Goal: Browse casually: Explore the website without a specific task or goal

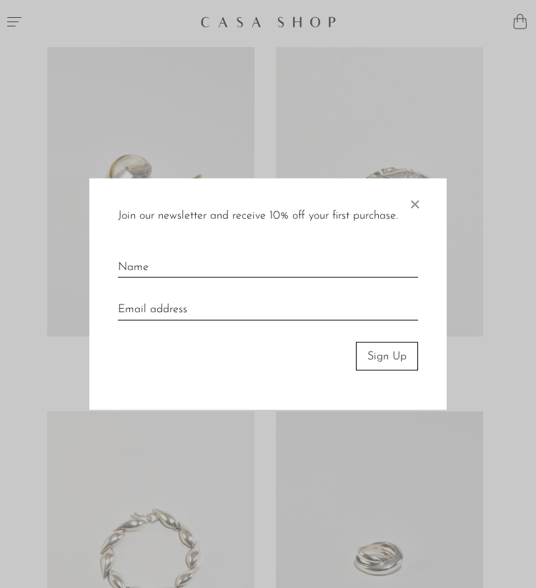
scroll to position [1585, 0]
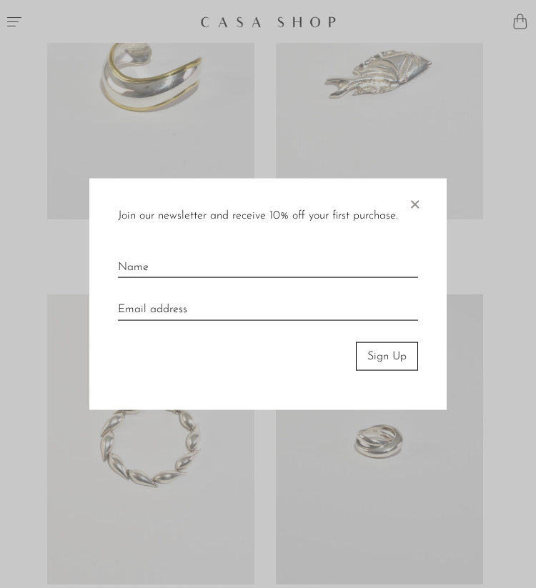
click at [419, 203] on span "×" at bounding box center [414, 201] width 14 height 46
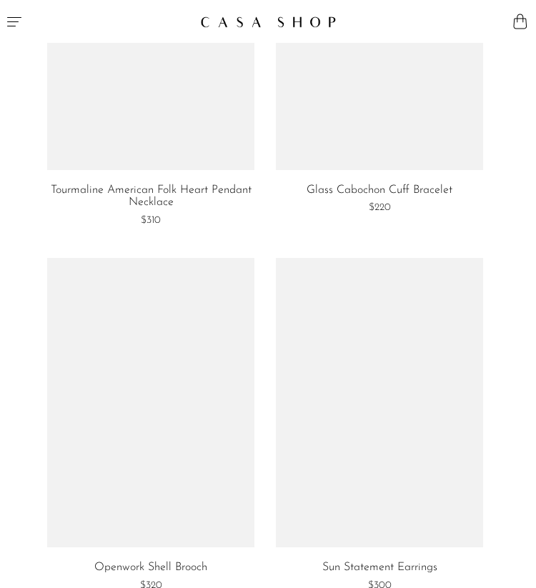
scroll to position [6164, 0]
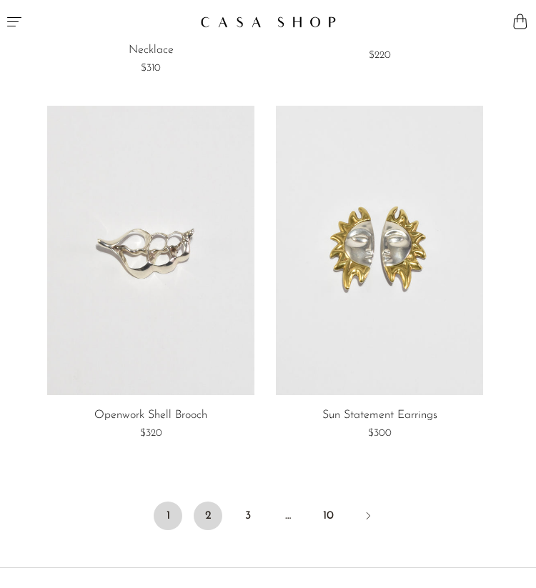
click at [201, 525] on link "2" at bounding box center [208, 515] width 29 height 29
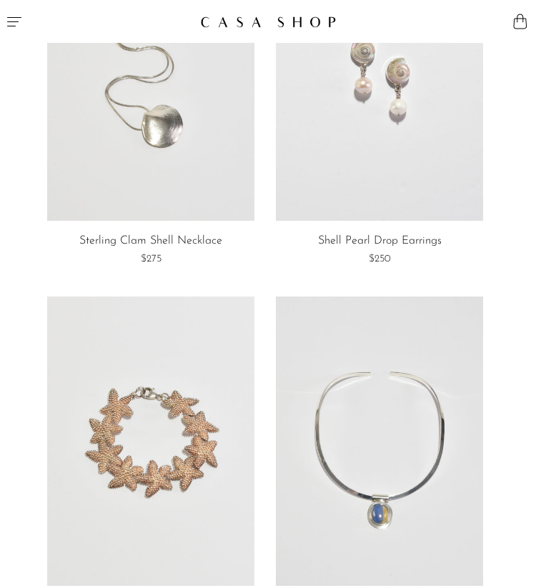
scroll to position [3286, 0]
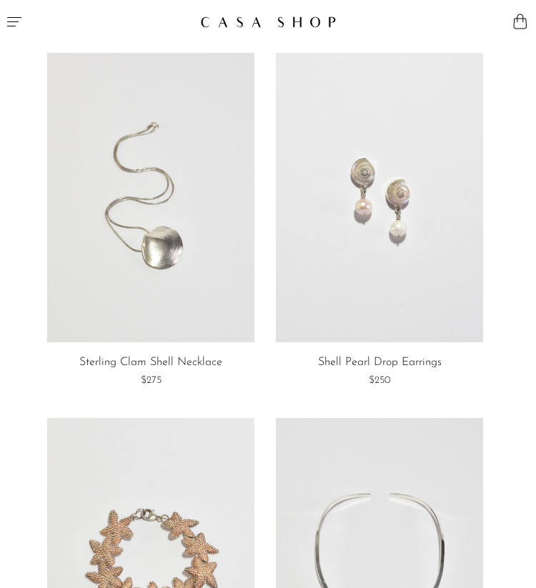
click at [189, 221] on link at bounding box center [150, 197] width 206 height 289
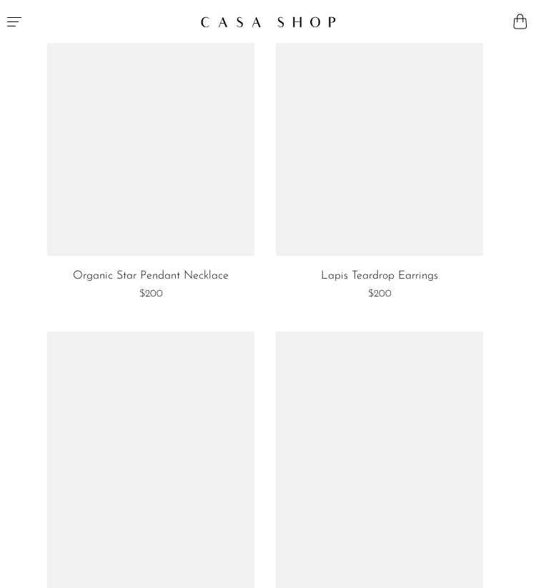
scroll to position [4472, 0]
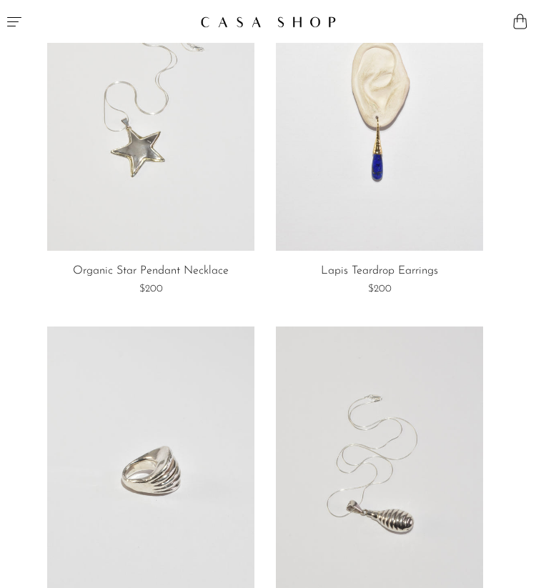
click at [380, 171] on link at bounding box center [379, 105] width 206 height 289
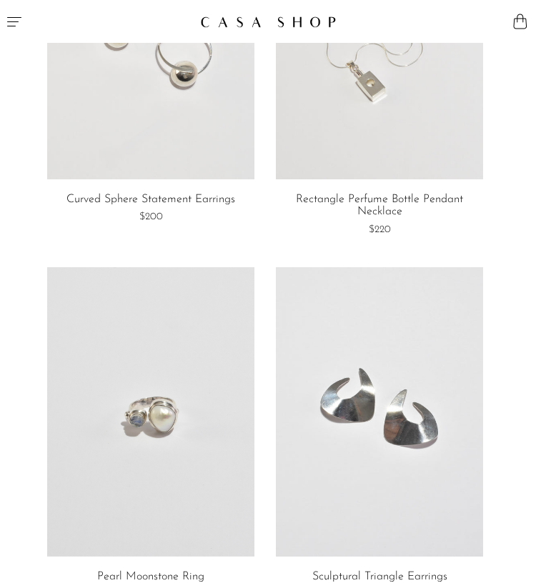
scroll to position [6514, 0]
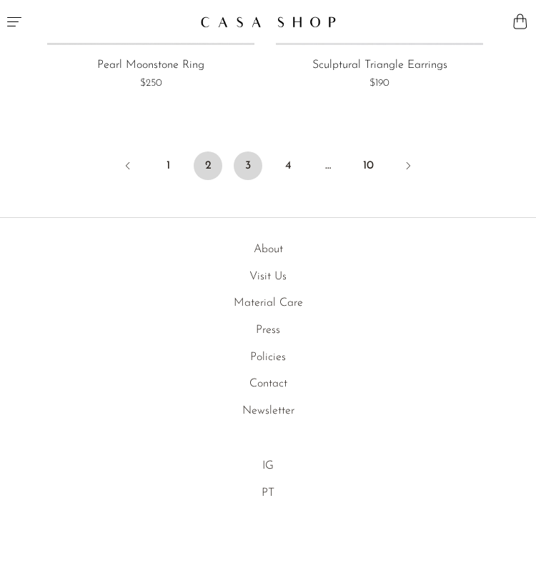
click at [246, 171] on link "3" at bounding box center [248, 165] width 29 height 29
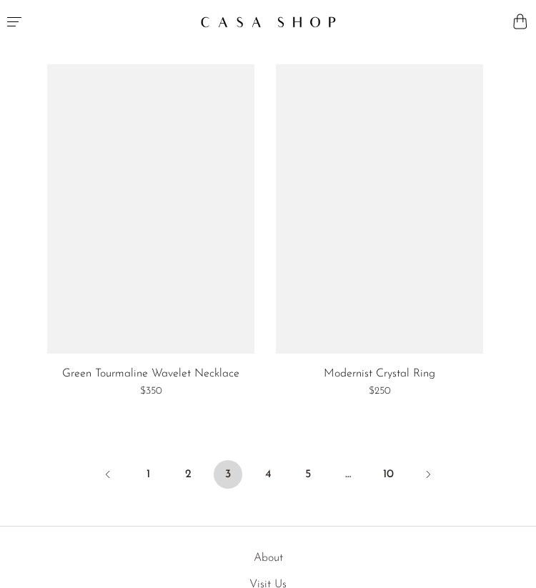
scroll to position [6196, 0]
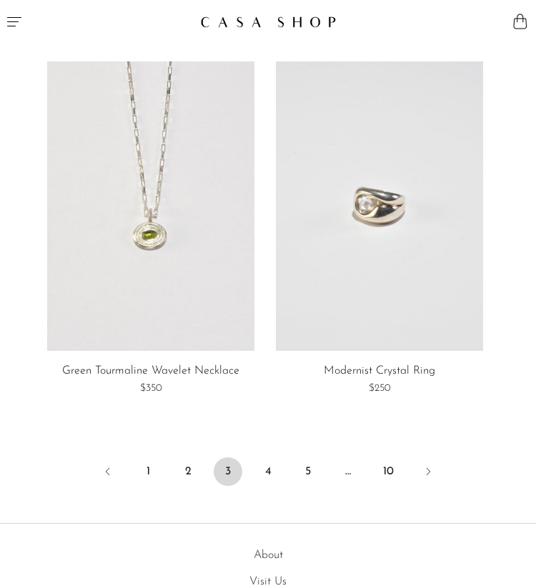
click at [271, 487] on li "4" at bounding box center [268, 472] width 29 height 31
click at [268, 473] on link "4" at bounding box center [268, 471] width 29 height 29
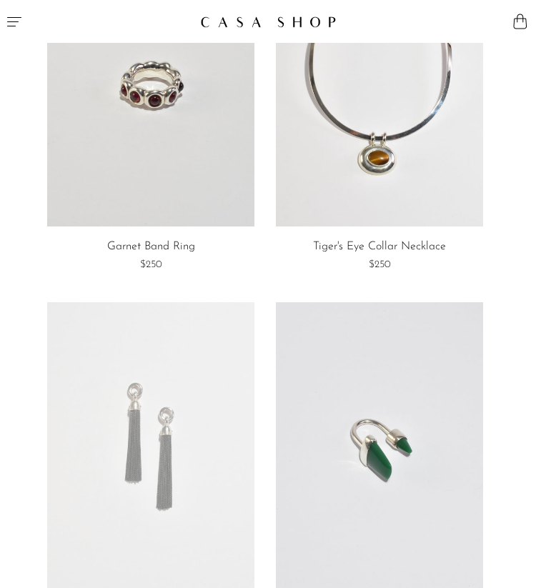
scroll to position [122, 0]
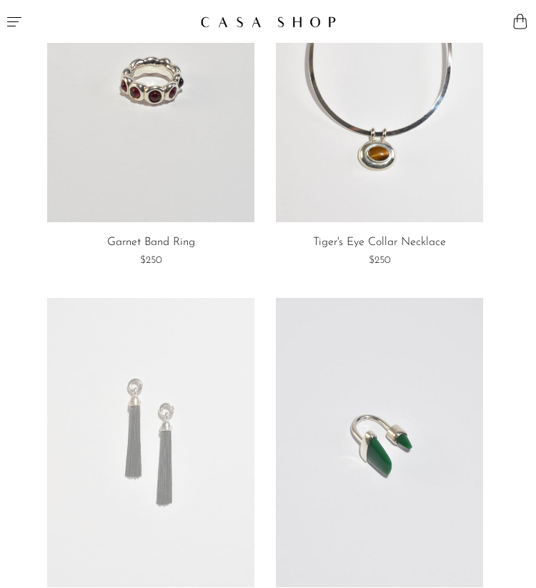
click at [169, 393] on link at bounding box center [150, 442] width 206 height 289
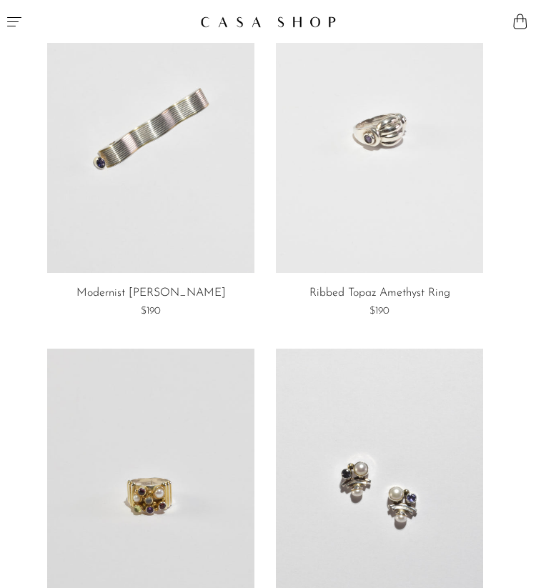
scroll to position [5617, 0]
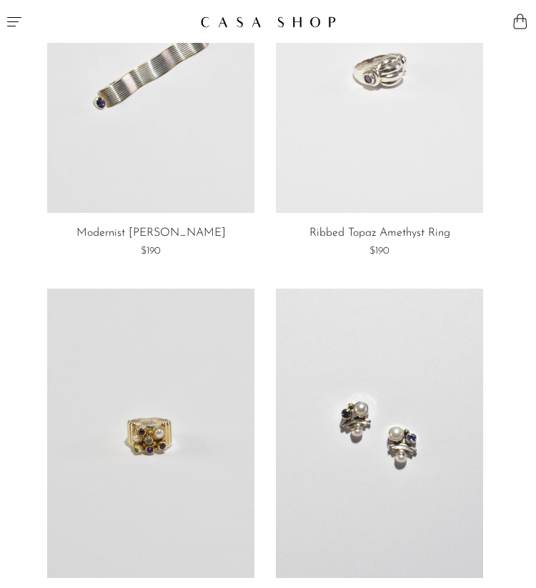
click at [111, 131] on link at bounding box center [150, 68] width 206 height 289
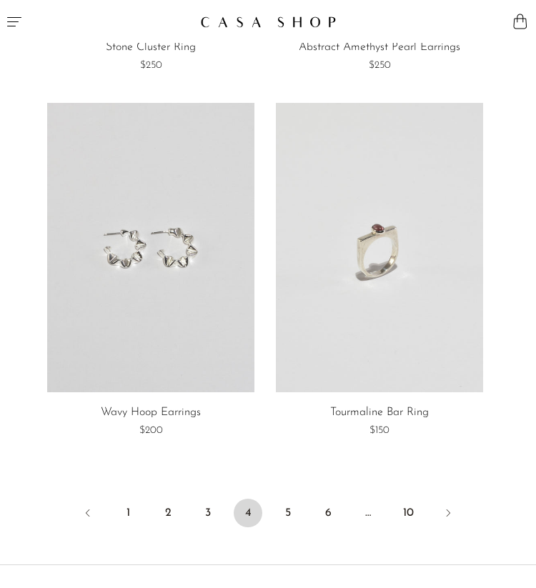
scroll to position [6224, 0]
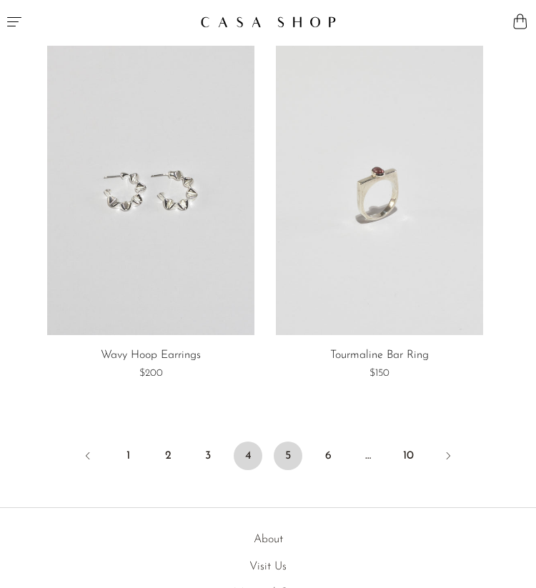
click at [281, 441] on link "5" at bounding box center [288, 455] width 29 height 29
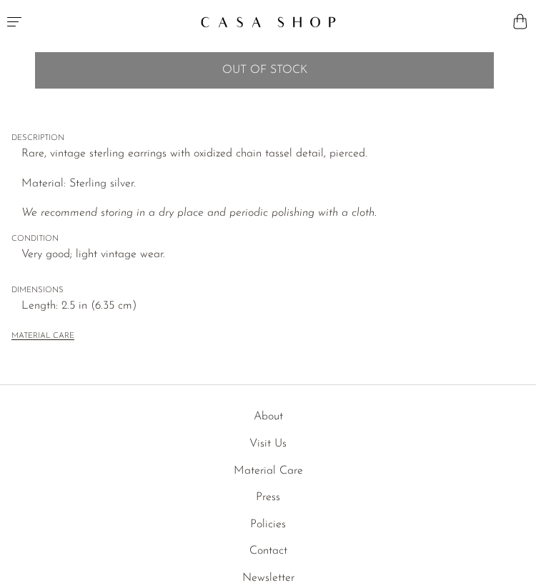
scroll to position [791, 0]
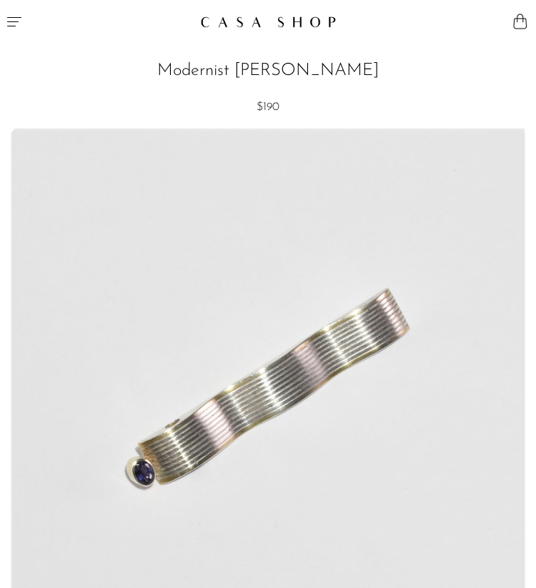
click at [263, 113] on span "$190" at bounding box center [267, 106] width 23 height 11
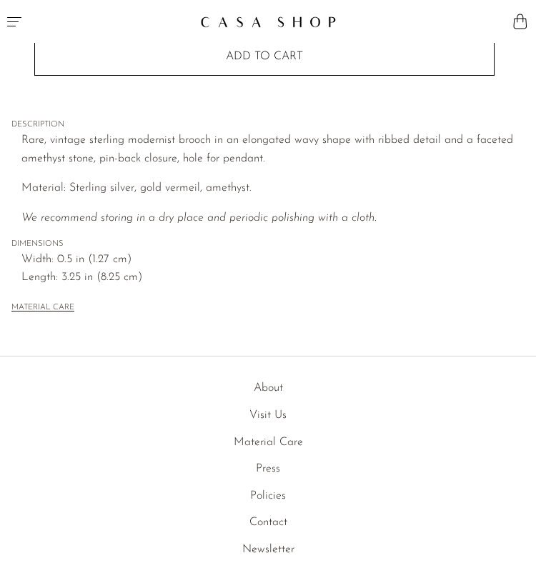
scroll to position [792, 0]
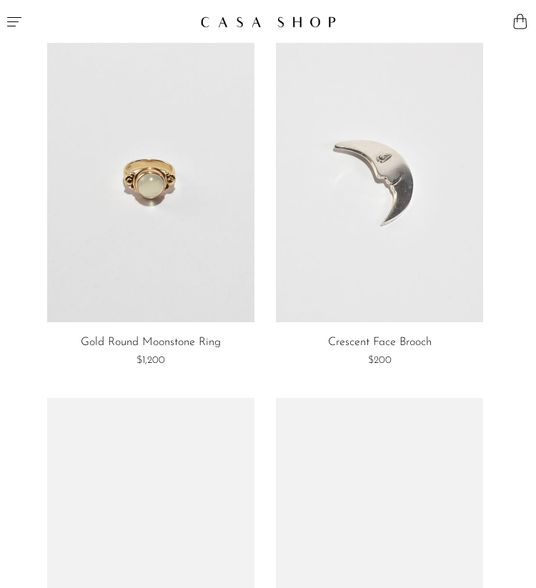
scroll to position [2296, 0]
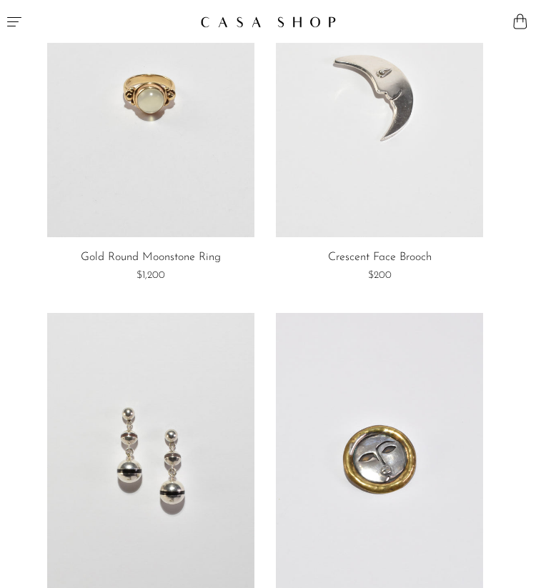
click at [304, 173] on link at bounding box center [379, 92] width 206 height 289
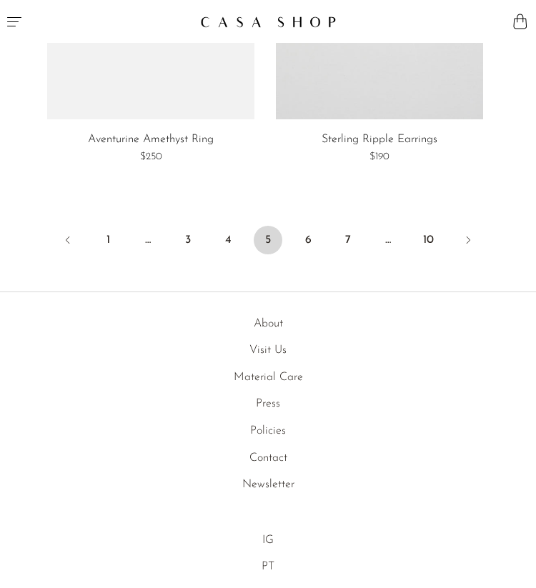
scroll to position [6502, 0]
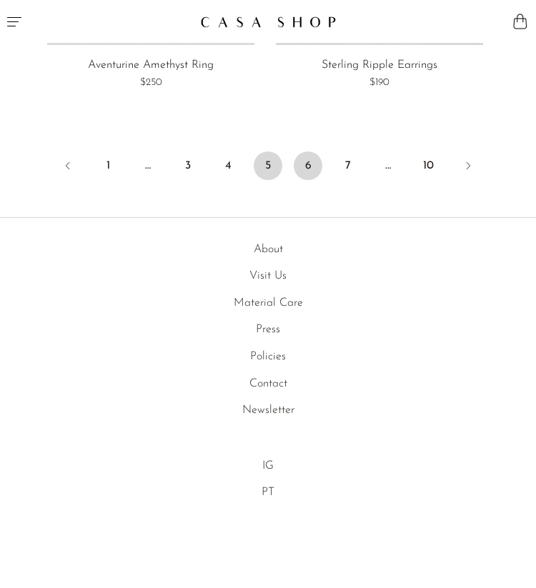
click at [303, 152] on link "6" at bounding box center [308, 165] width 29 height 29
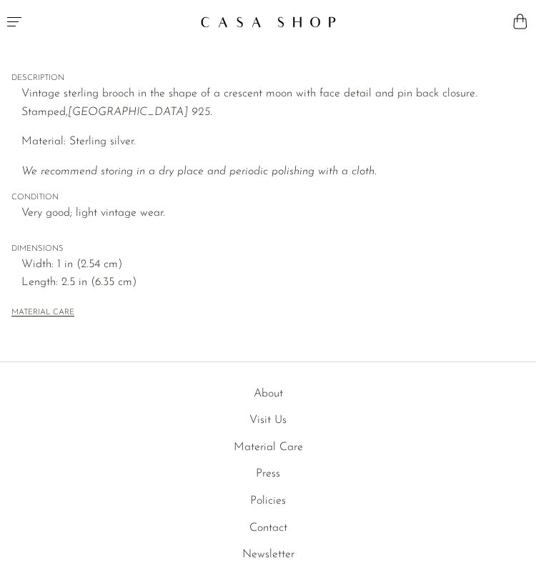
scroll to position [843, 0]
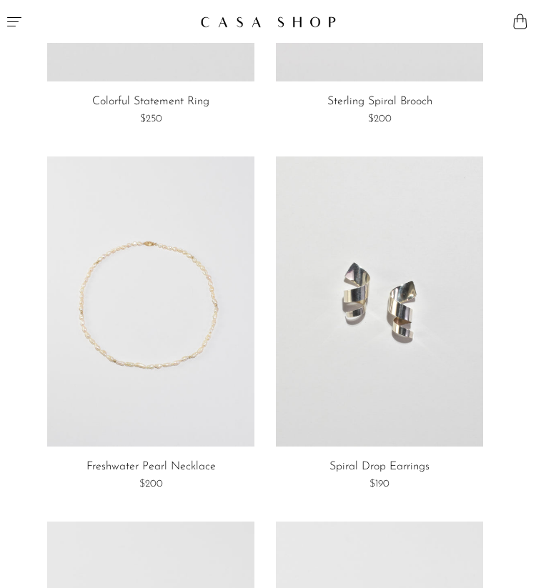
scroll to position [1561, 0]
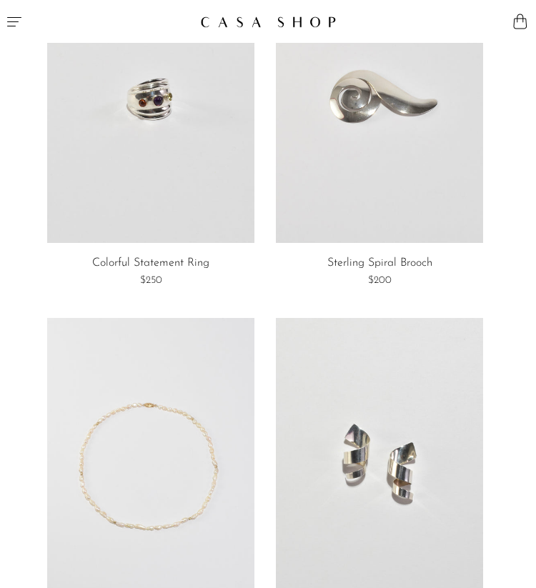
click at [239, 177] on link at bounding box center [150, 98] width 206 height 289
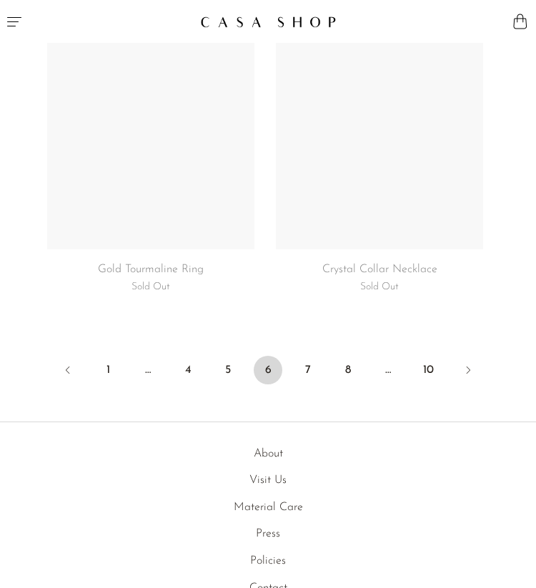
scroll to position [6315, 0]
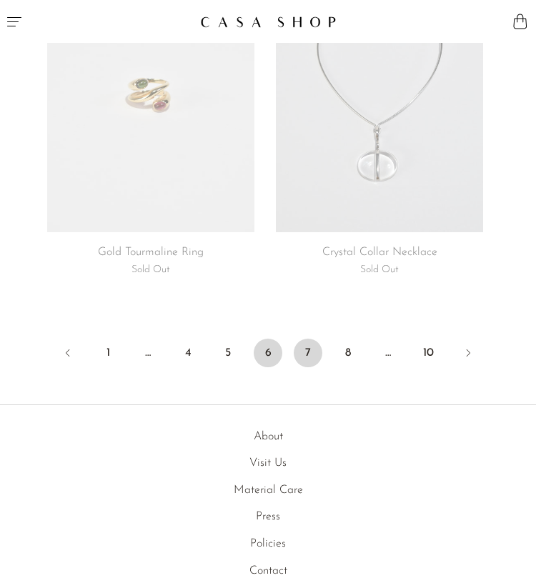
click at [313, 346] on link "7" at bounding box center [308, 352] width 29 height 29
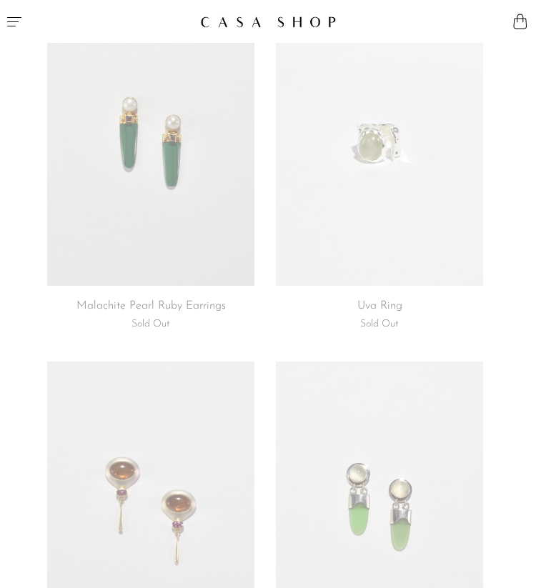
scroll to position [2976, 0]
click at [186, 219] on link at bounding box center [150, 141] width 206 height 289
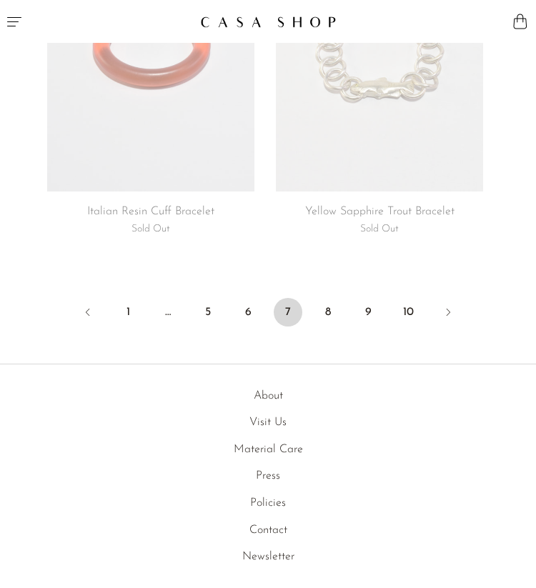
scroll to position [6378, 0]
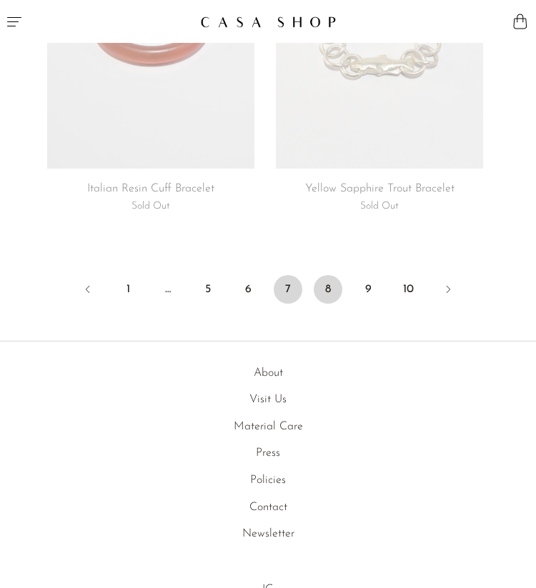
click at [333, 298] on link "8" at bounding box center [327, 289] width 29 height 29
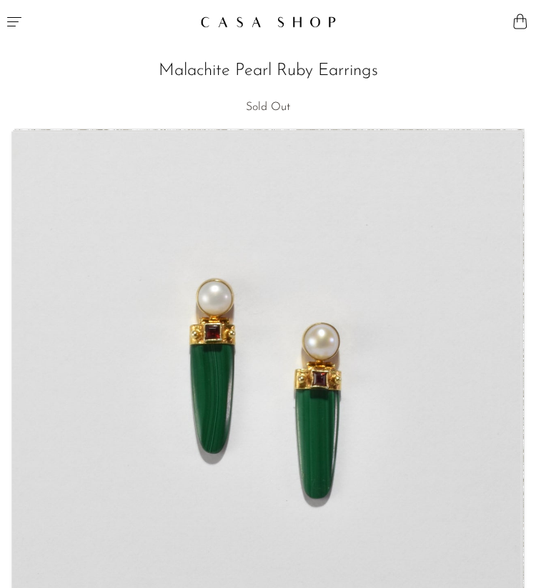
click at [265, 24] on img at bounding box center [268, 22] width 136 height 12
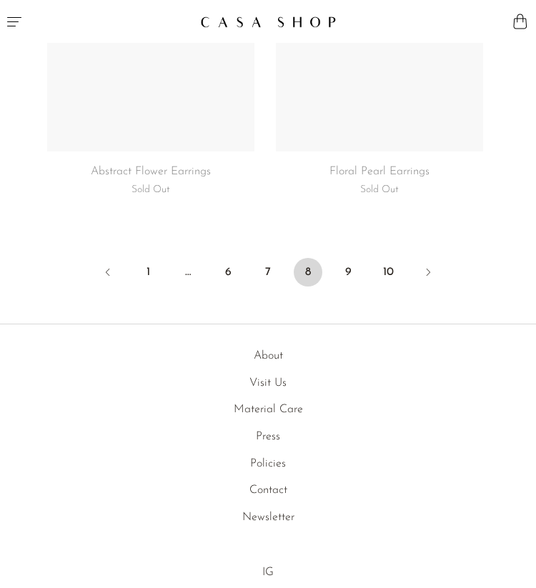
scroll to position [6502, 0]
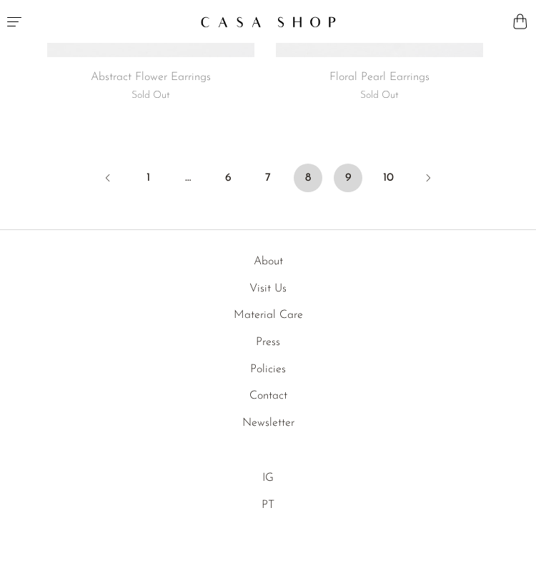
click at [351, 164] on link "9" at bounding box center [347, 178] width 29 height 29
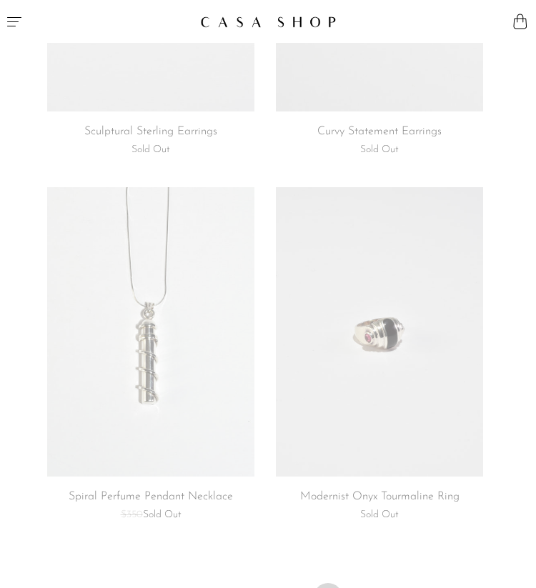
scroll to position [6514, 0]
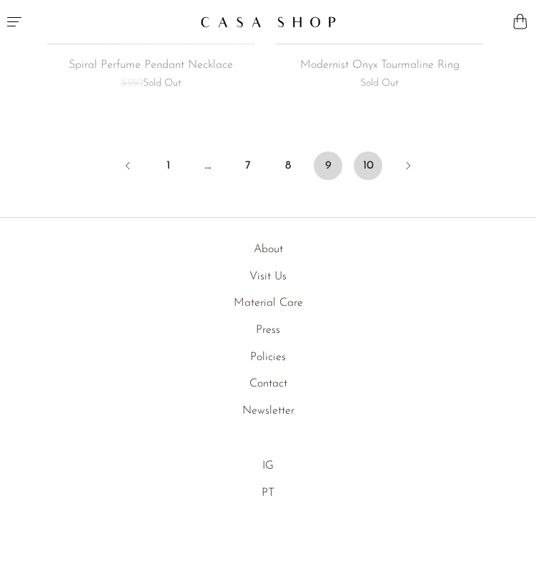
click at [373, 167] on link "10" at bounding box center [367, 165] width 29 height 29
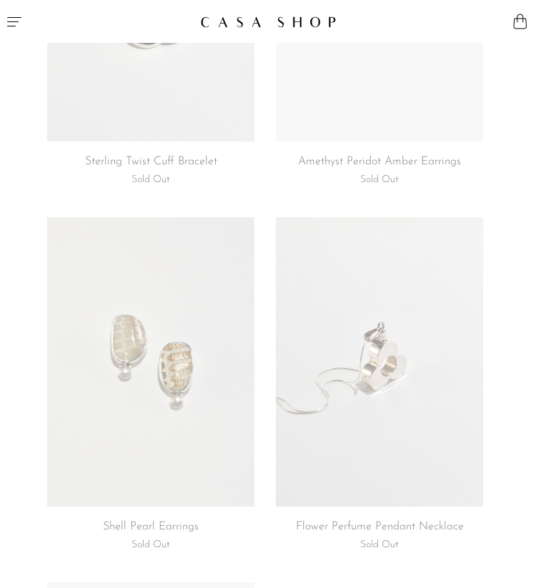
scroll to position [3666, 0]
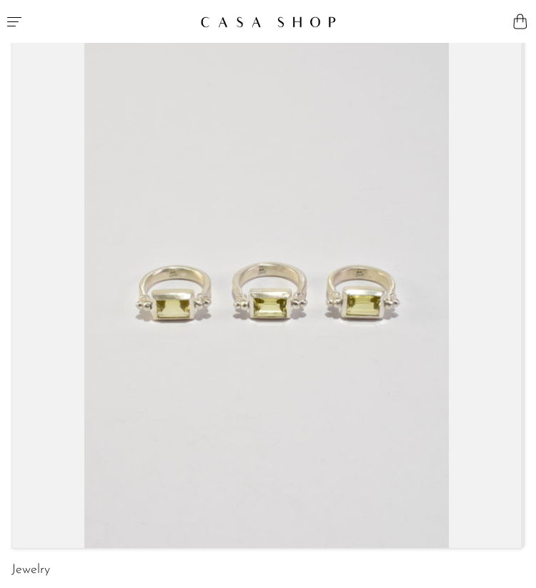
click at [196, 175] on link at bounding box center [266, 293] width 508 height 510
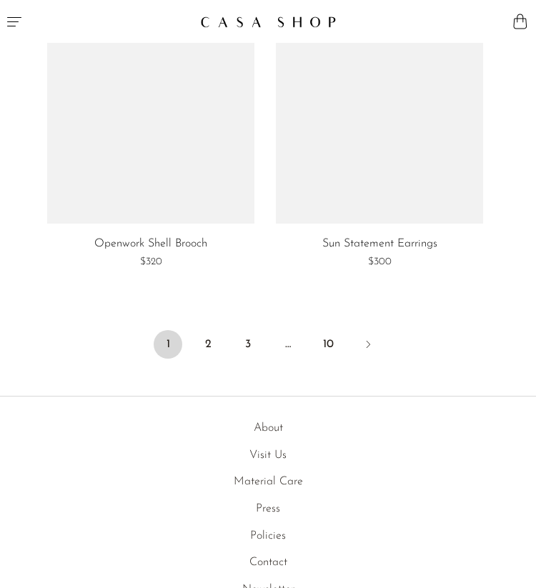
scroll to position [6141, 0]
